Goal: Answer question/provide support: Share knowledge or assist other users

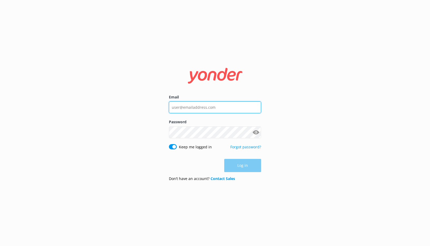
type input "reservations@shotoverjet.co.nz"
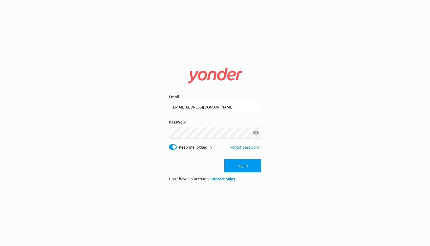
drag, startPoint x: 205, startPoint y: 162, endPoint x: 251, endPoint y: 174, distance: 47.9
click at [205, 162] on div "Log in" at bounding box center [215, 165] width 92 height 13
click at [252, 174] on form "Email reservations@shotoverjet.co.nz Password Show password Keep me logged in F…" at bounding box center [215, 122] width 92 height 125
click at [252, 171] on button "Log in" at bounding box center [242, 165] width 37 height 13
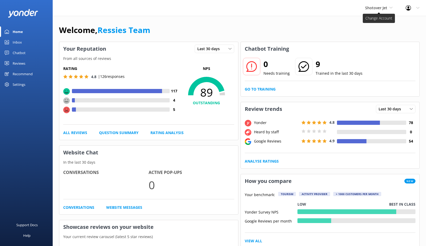
click at [380, 9] on span "Shotover Jet" at bounding box center [376, 7] width 22 height 5
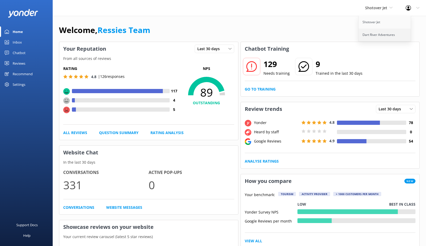
click at [374, 32] on link "Dart River Adventures" at bounding box center [385, 34] width 53 height 13
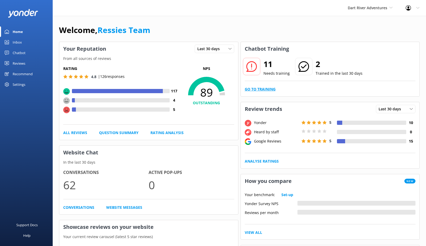
click at [259, 90] on link "Go to Training" at bounding box center [260, 89] width 31 height 6
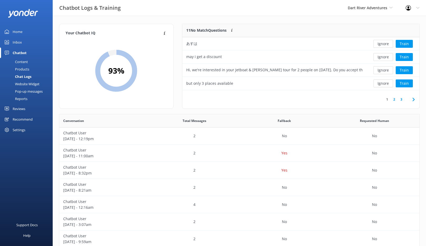
scroll to position [62, 233]
click at [383, 45] on button "Ignore" at bounding box center [384, 44] width 20 height 8
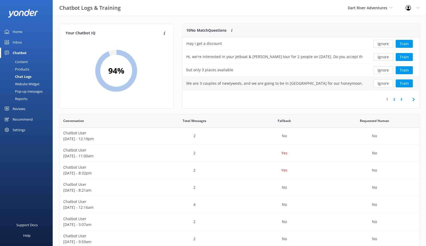
click at [322, 86] on div "We are 3 couples of newlyweds, and we are going to be in Queenstown for our hon…" at bounding box center [274, 83] width 177 height 6
click at [404, 84] on button "Train" at bounding box center [404, 83] width 17 height 8
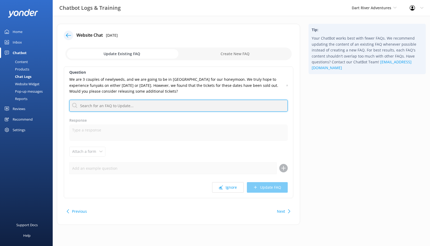
click at [175, 104] on input "text" at bounding box center [178, 106] width 219 height 12
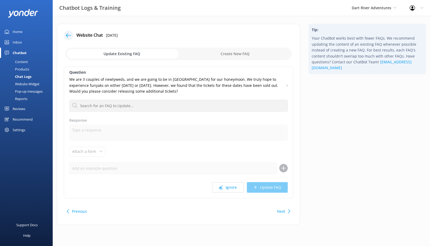
click at [232, 54] on input "checkbox" at bounding box center [178, 53] width 226 height 13
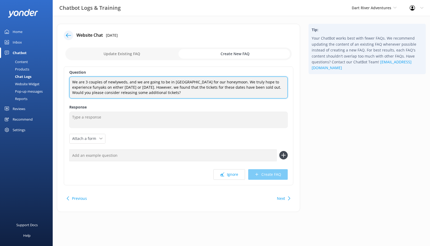
drag, startPoint x: 184, startPoint y: 94, endPoint x: 95, endPoint y: 86, distance: 89.5
click at [95, 86] on textarea "We are 3 couples of newlyweds, and we are going to be in Queenstown for our hon…" at bounding box center [178, 87] width 219 height 22
click at [193, 93] on textarea "We are 3 couples of newlyweds, and we are going to be in Queenstown for our hon…" at bounding box center [178, 87] width 219 height 22
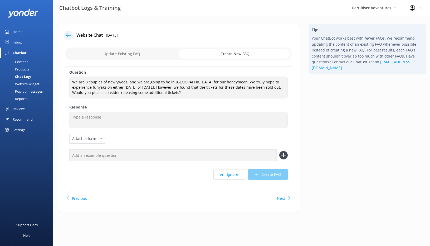
click at [148, 49] on input "checkbox" at bounding box center [178, 53] width 226 height 13
checkbox input "false"
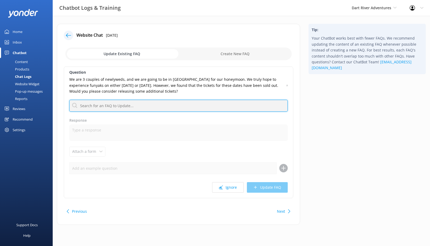
click at [118, 105] on input "text" at bounding box center [178, 106] width 219 height 12
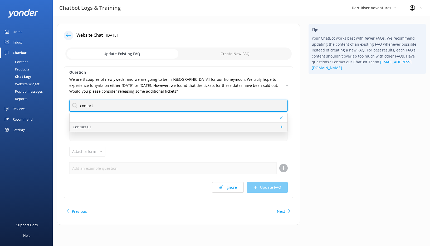
type input "contact"
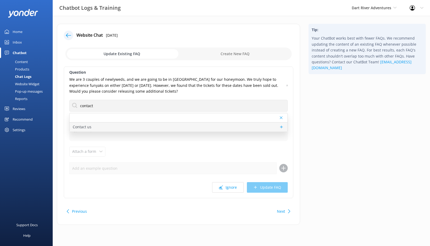
click at [98, 127] on div "Contact us" at bounding box center [179, 126] width 218 height 9
type textarea "You can reach the Dart River team at +64 3 442 9992 (within NZ), 0800 327 853 (…"
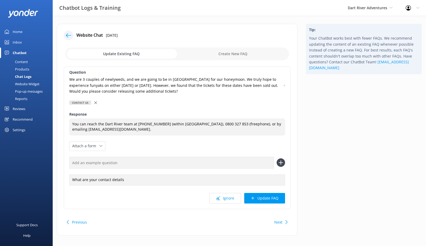
click at [204, 149] on div "Question We are 3 couples of newlyweds, and we are going to be in Queenstown fo…" at bounding box center [177, 137] width 227 height 142
click at [269, 200] on button "Update FAQ" at bounding box center [264, 198] width 41 height 11
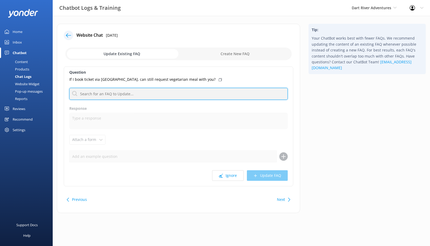
click at [156, 96] on input "text" at bounding box center [178, 94] width 219 height 12
type input "contact"
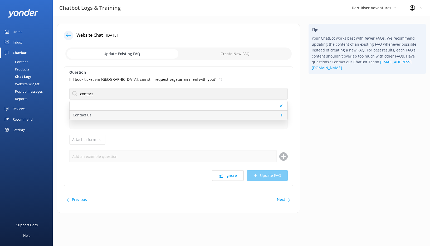
click at [97, 114] on div "Contact us" at bounding box center [179, 114] width 218 height 9
type textarea "You can reach the Dart River team at +64 3 442 9992 (within NZ), 0800 327 853 (…"
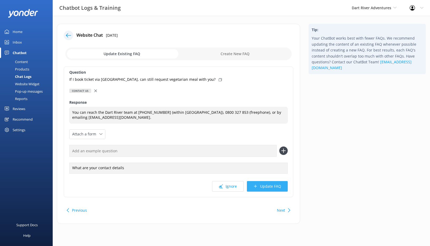
click at [279, 186] on button "Update FAQ" at bounding box center [267, 186] width 41 height 11
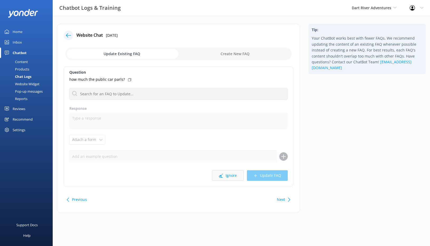
click at [226, 177] on button "Ignore" at bounding box center [228, 175] width 32 height 11
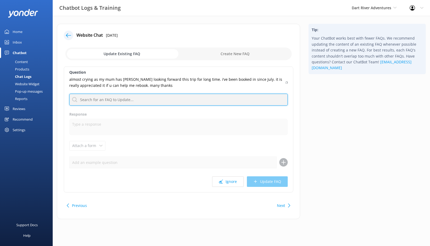
click at [154, 98] on input "text" at bounding box center [178, 100] width 219 height 12
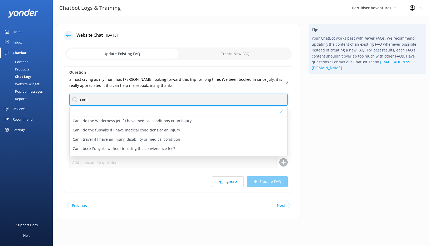
type input "contact"
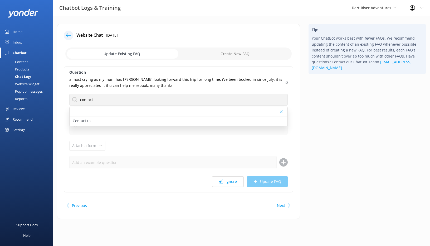
click at [127, 122] on div "Contact us" at bounding box center [179, 120] width 218 height 9
type textarea "You can reach the Dart River team at +64 3 442 9992 (within NZ), 0800 327 853 (…"
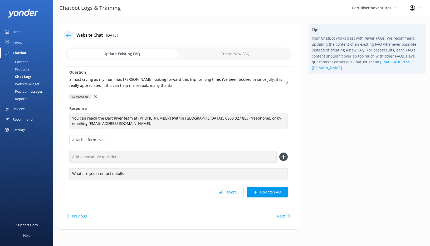
click at [126, 78] on p "almost crying as my mum has beem looking forward this trip for long time. i‘ve …" at bounding box center [175, 82] width 213 height 12
click at [287, 83] on icon at bounding box center [287, 82] width 2 height 3
click at [252, 195] on button "Update FAQ" at bounding box center [267, 192] width 41 height 11
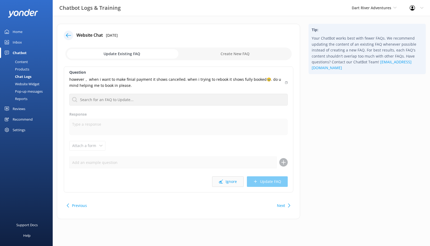
click at [218, 177] on button "Ignore" at bounding box center [228, 181] width 32 height 11
click at [225, 181] on button "Ignore" at bounding box center [228, 181] width 32 height 11
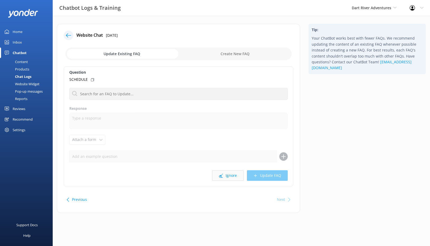
click at [225, 178] on button "Ignore" at bounding box center [228, 175] width 32 height 11
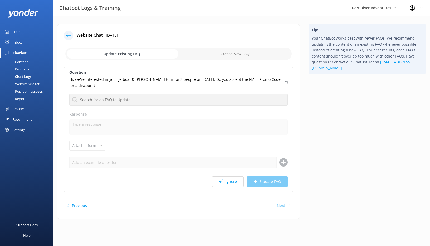
drag, startPoint x: 234, startPoint y: 183, endPoint x: 103, endPoint y: 86, distance: 162.8
click at [108, 79] on div "Question Hi, we're interested in your Jetboat & Funyak tour for 2 people on Feb…" at bounding box center [179, 129] width 230 height 126
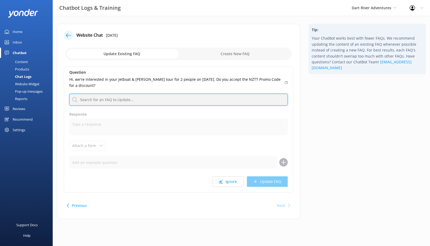
click at [100, 102] on input "text" at bounding box center [178, 100] width 219 height 12
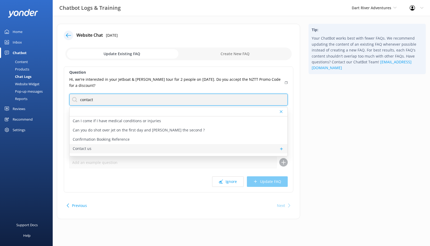
type input "contact"
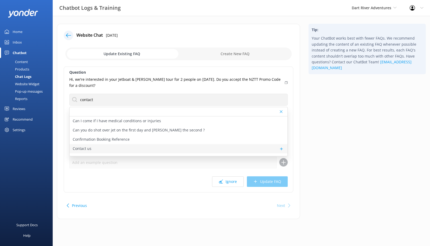
click at [94, 151] on div "Contact us" at bounding box center [179, 148] width 218 height 9
type textarea "You can contact the Shotover Jet team at +64 3 442 8570 (International), 0800 7…"
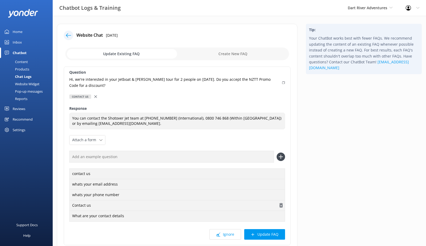
scroll to position [26, 0]
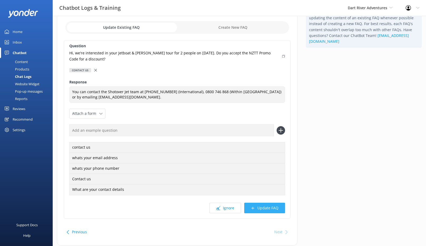
click at [259, 210] on button "Update FAQ" at bounding box center [264, 207] width 41 height 11
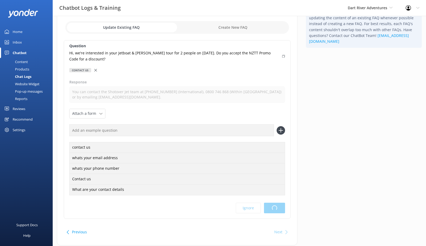
scroll to position [0, 0]
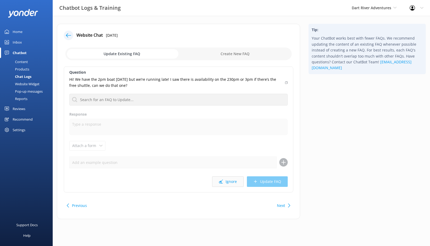
click at [237, 183] on button "Ignore" at bounding box center [228, 181] width 32 height 11
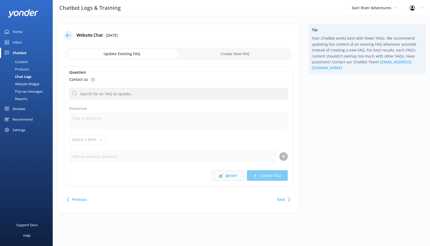
click at [234, 178] on button "Ignore" at bounding box center [228, 175] width 32 height 11
click at [234, 177] on button "Ignore" at bounding box center [228, 175] width 32 height 11
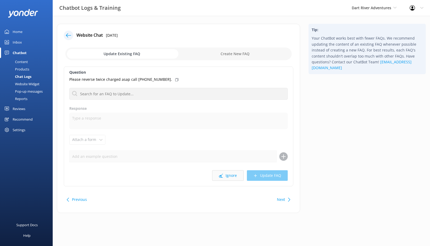
click at [234, 176] on button "Ignore" at bounding box center [228, 175] width 32 height 11
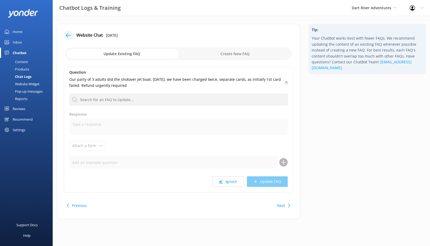
click at [234, 176] on div "Question Our party of 3 adults did the shotover jet boat, Saturday 13th Septemb…" at bounding box center [179, 129] width 230 height 126
click at [234, 178] on button "Ignore" at bounding box center [228, 181] width 32 height 11
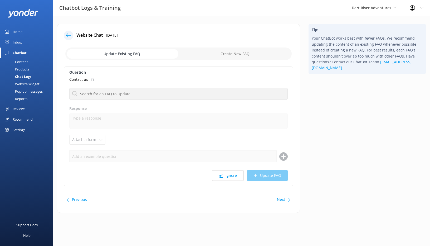
click at [234, 178] on button "Ignore" at bounding box center [228, 175] width 32 height 11
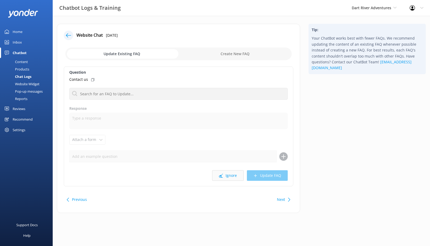
click at [226, 176] on button "Ignore" at bounding box center [228, 175] width 32 height 11
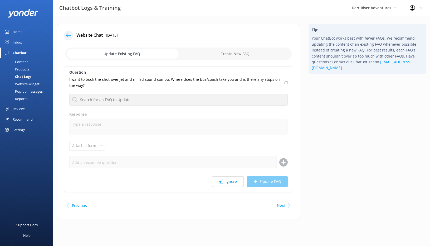
click at [67, 39] on div at bounding box center [68, 35] width 9 height 9
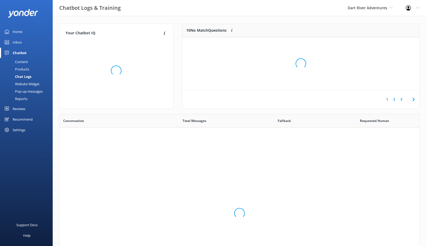
scroll to position [181, 356]
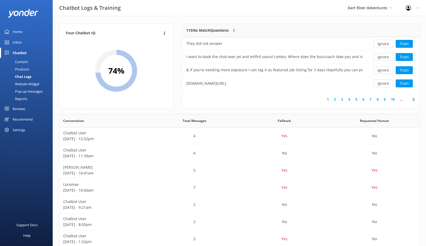
click at [329, 17] on div "Your Chatbot IQ Your Chatbot IQ is the percentage of trained FAQs against untra…" at bounding box center [240, 172] width 374 height 312
click at [373, 7] on span "Shotover Jet" at bounding box center [376, 7] width 22 height 5
click at [365, 33] on link "Dart River Adventures" at bounding box center [385, 34] width 53 height 13
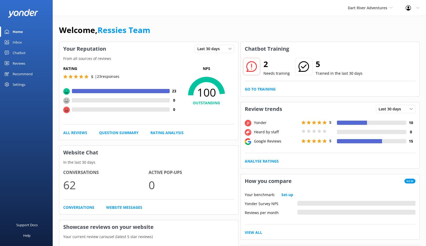
click at [24, 61] on div "Reviews" at bounding box center [19, 63] width 13 height 11
